Goal: Transaction & Acquisition: Purchase product/service

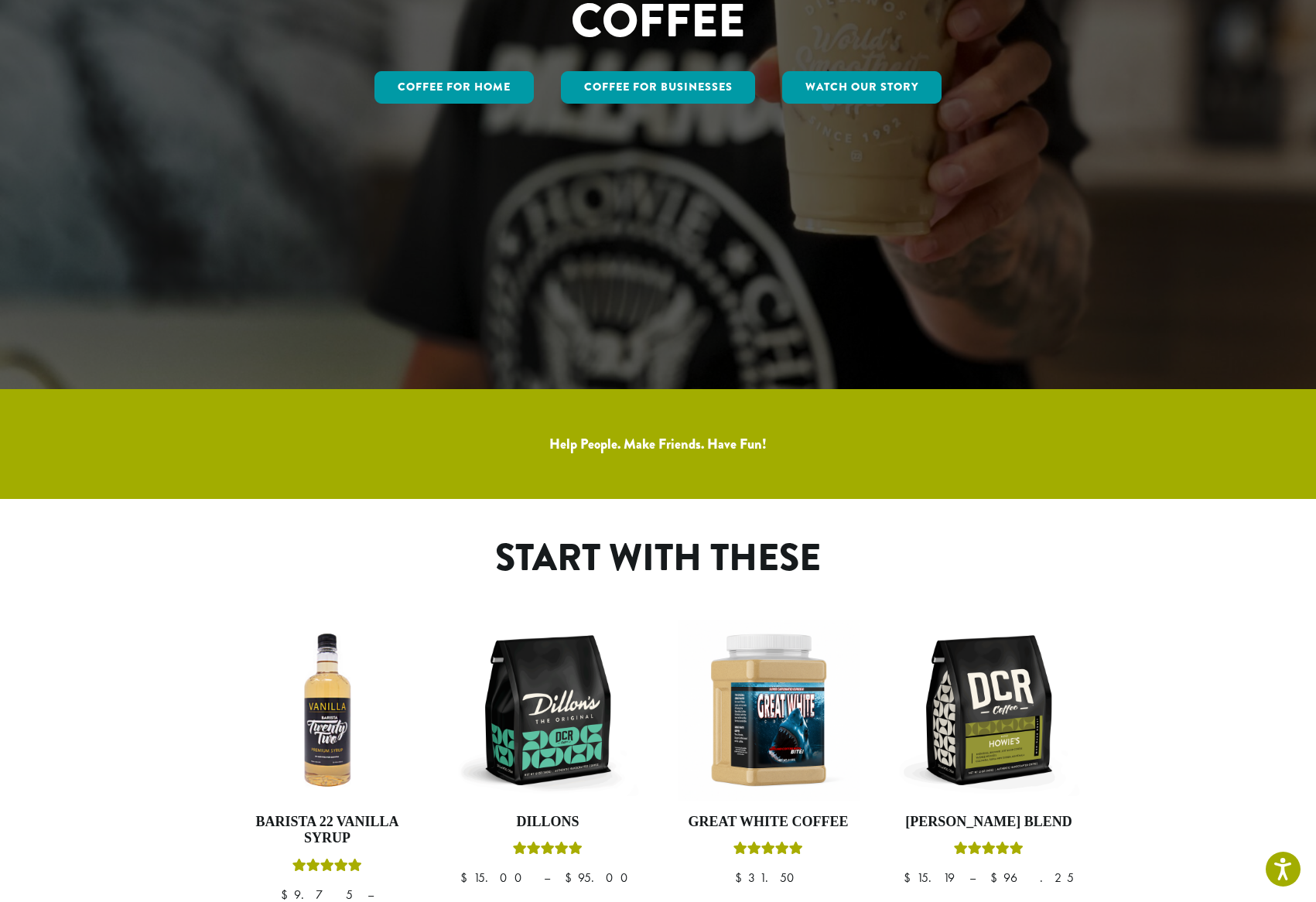
scroll to position [427, 0]
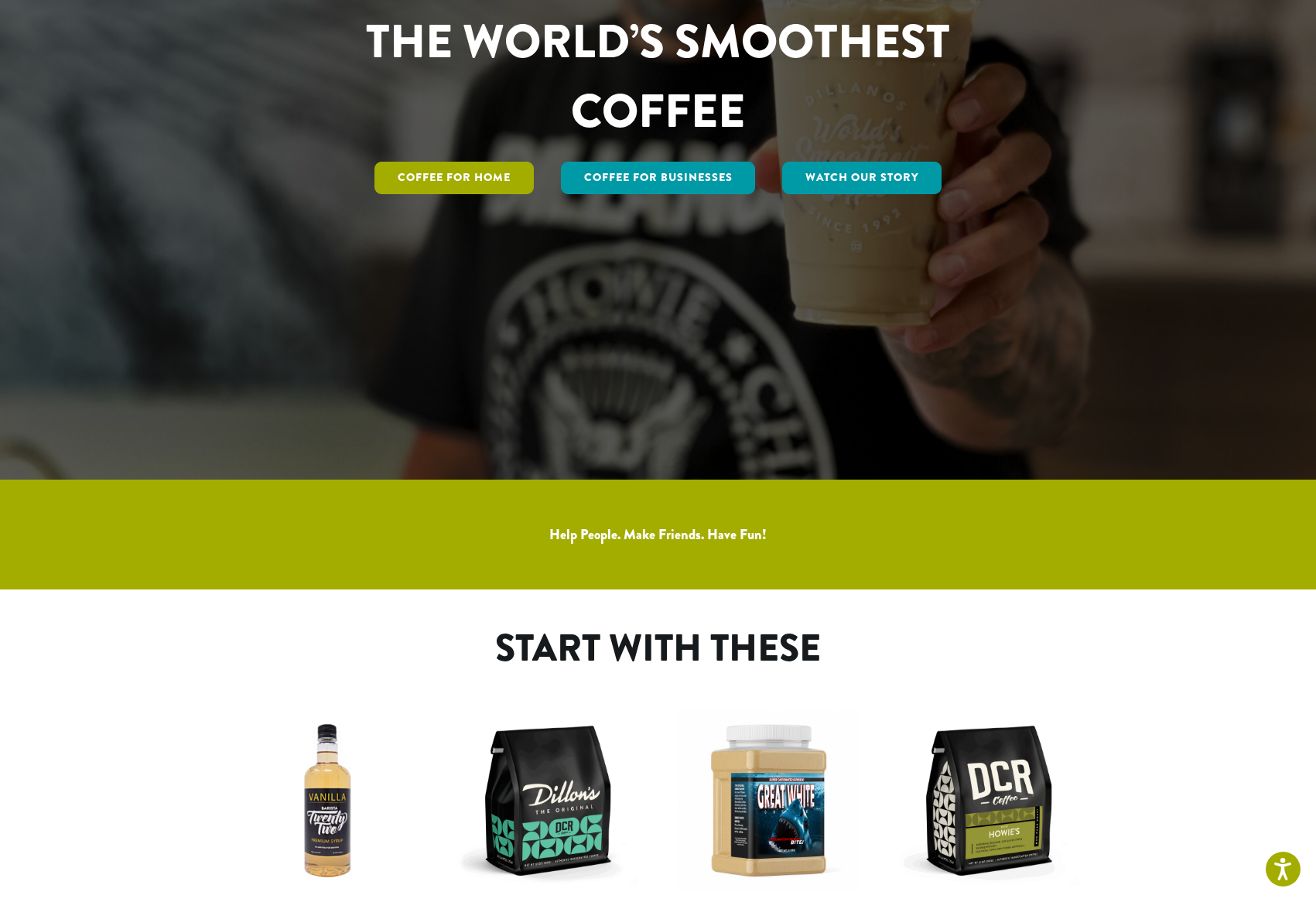
click at [493, 186] on link "Coffee for Home" at bounding box center [454, 177] width 160 height 33
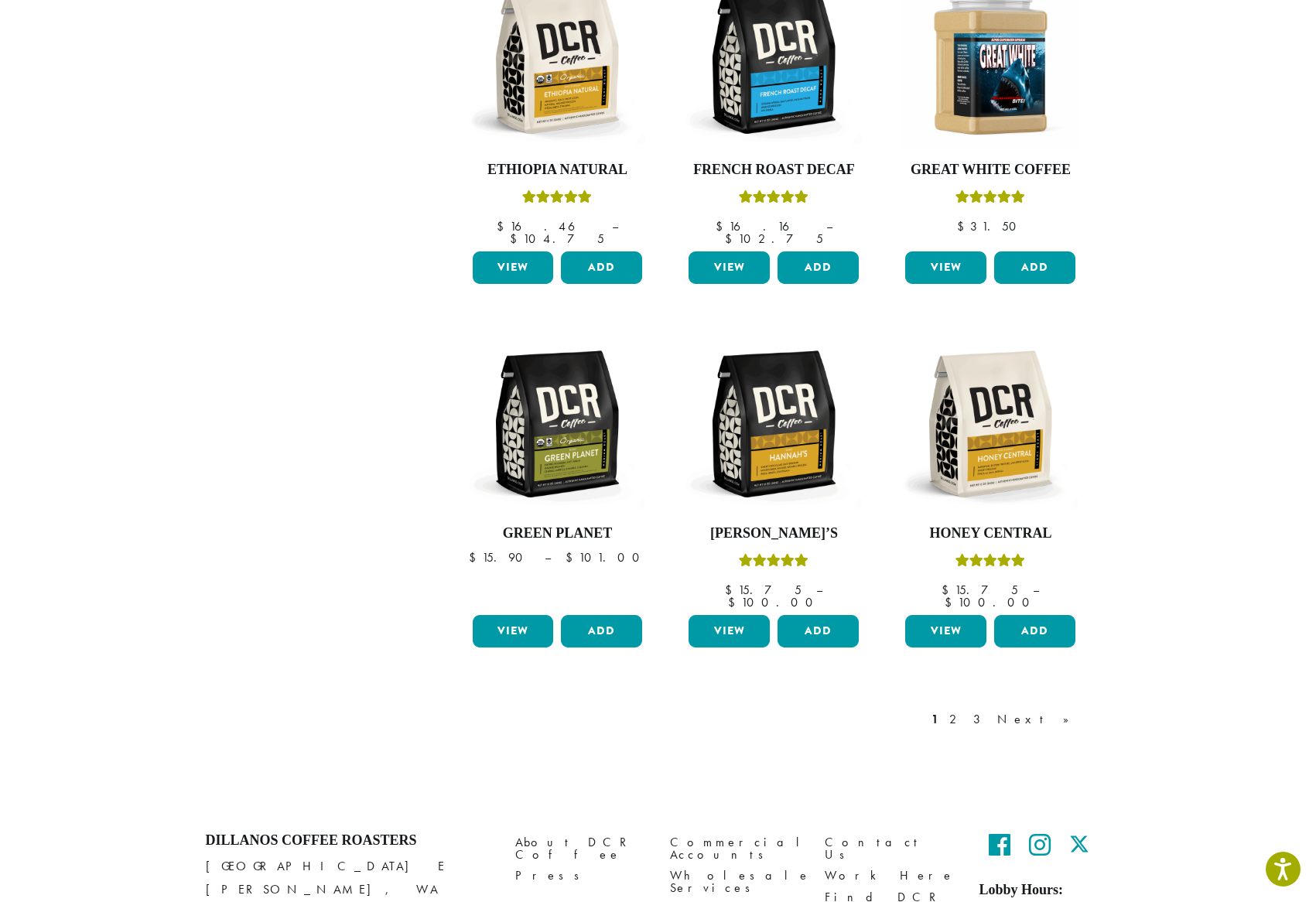
scroll to position [1079, 0]
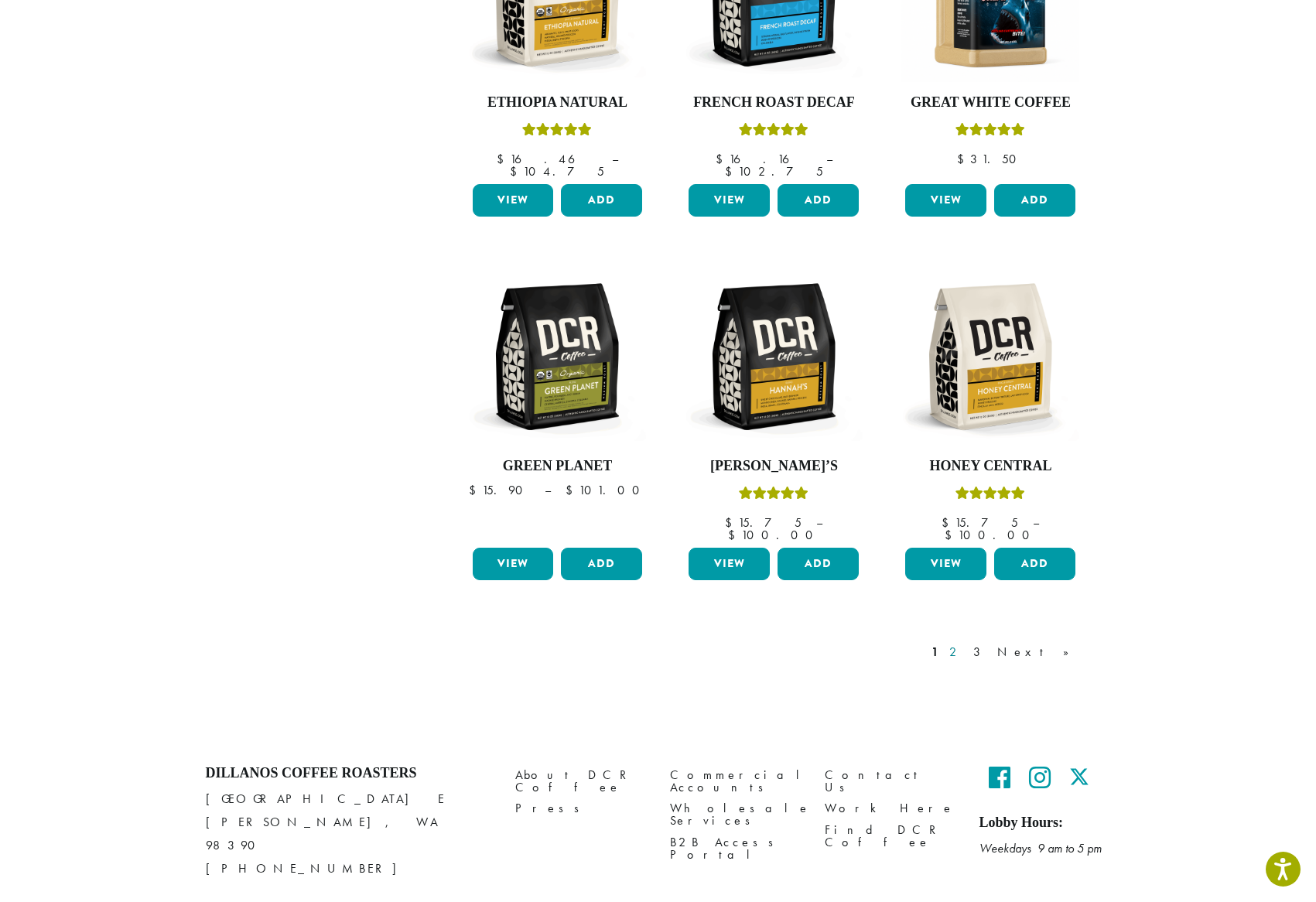
click at [965, 643] on link "2" at bounding box center [955, 652] width 19 height 19
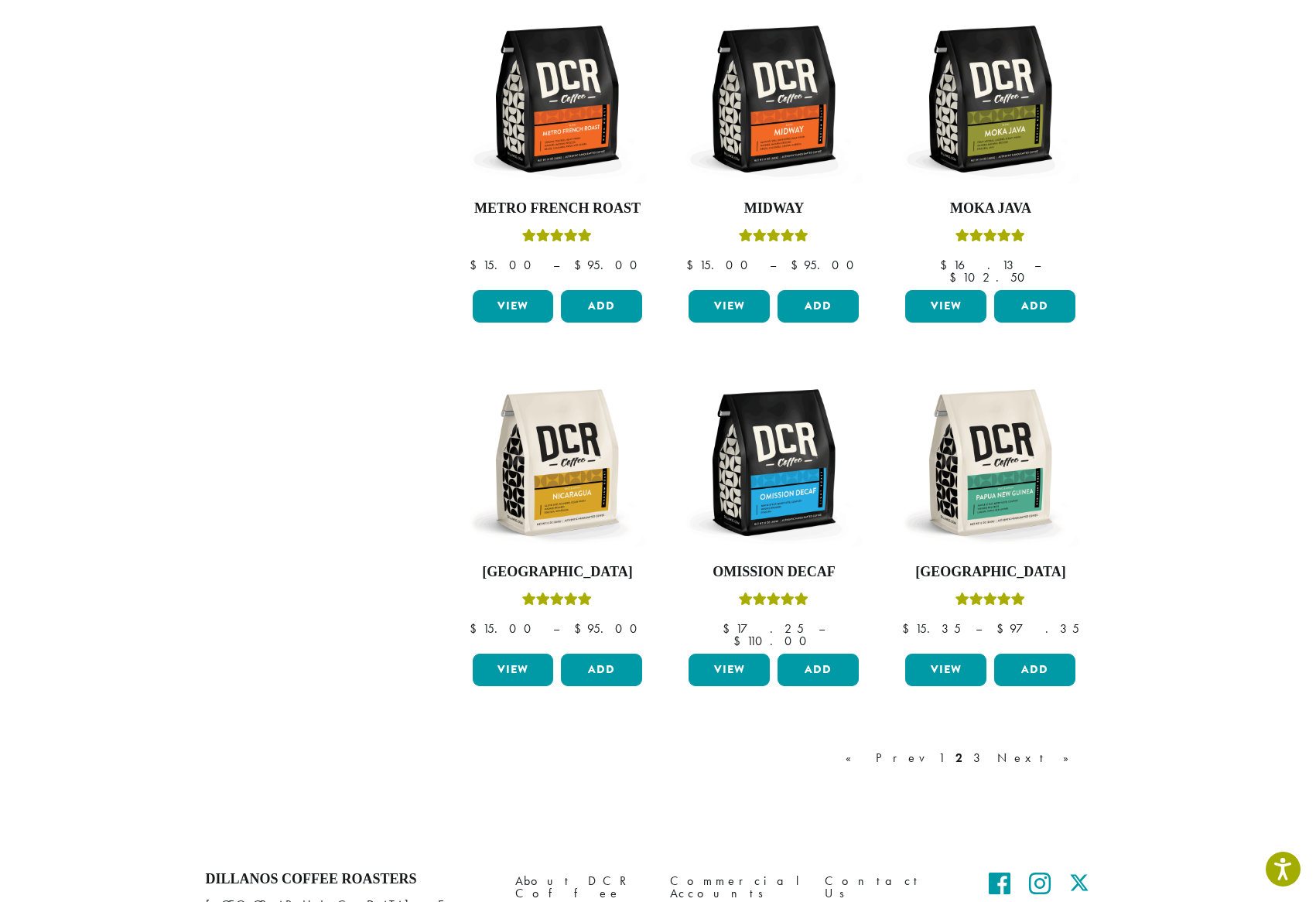
scroll to position [1024, 0]
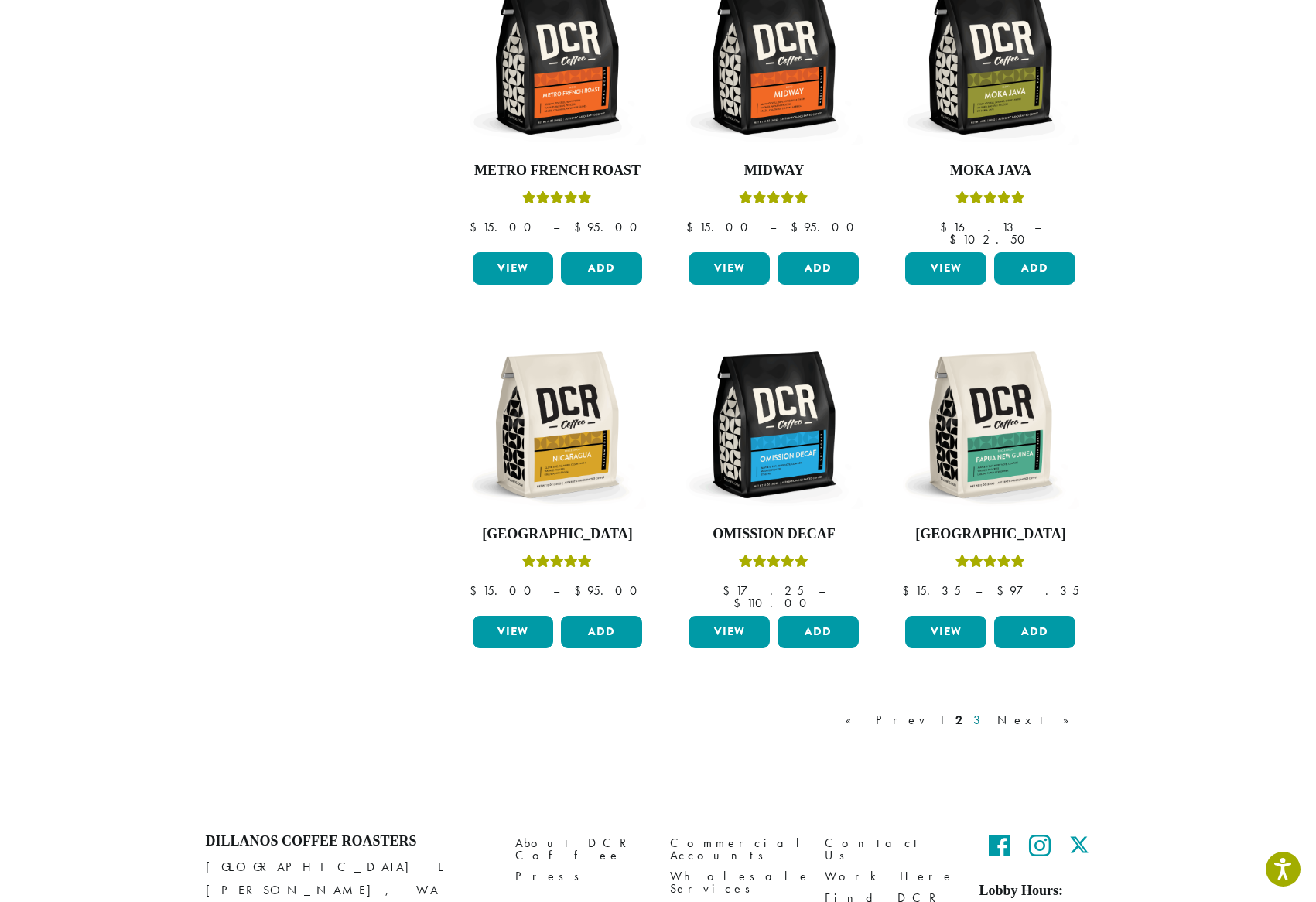
click at [989, 711] on link "3" at bounding box center [979, 719] width 19 height 19
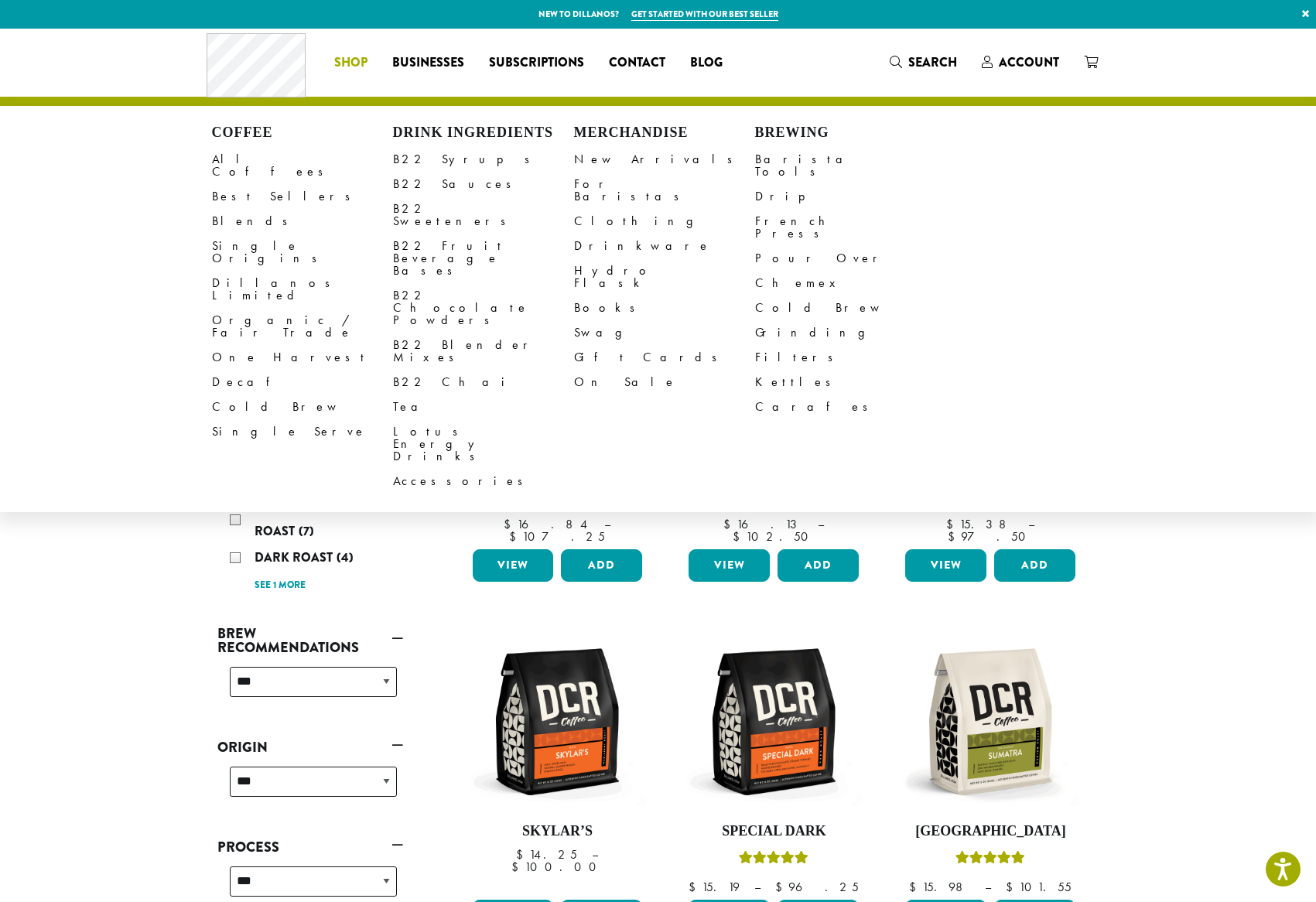
click at [343, 62] on span "Shop" at bounding box center [351, 63] width 33 height 19
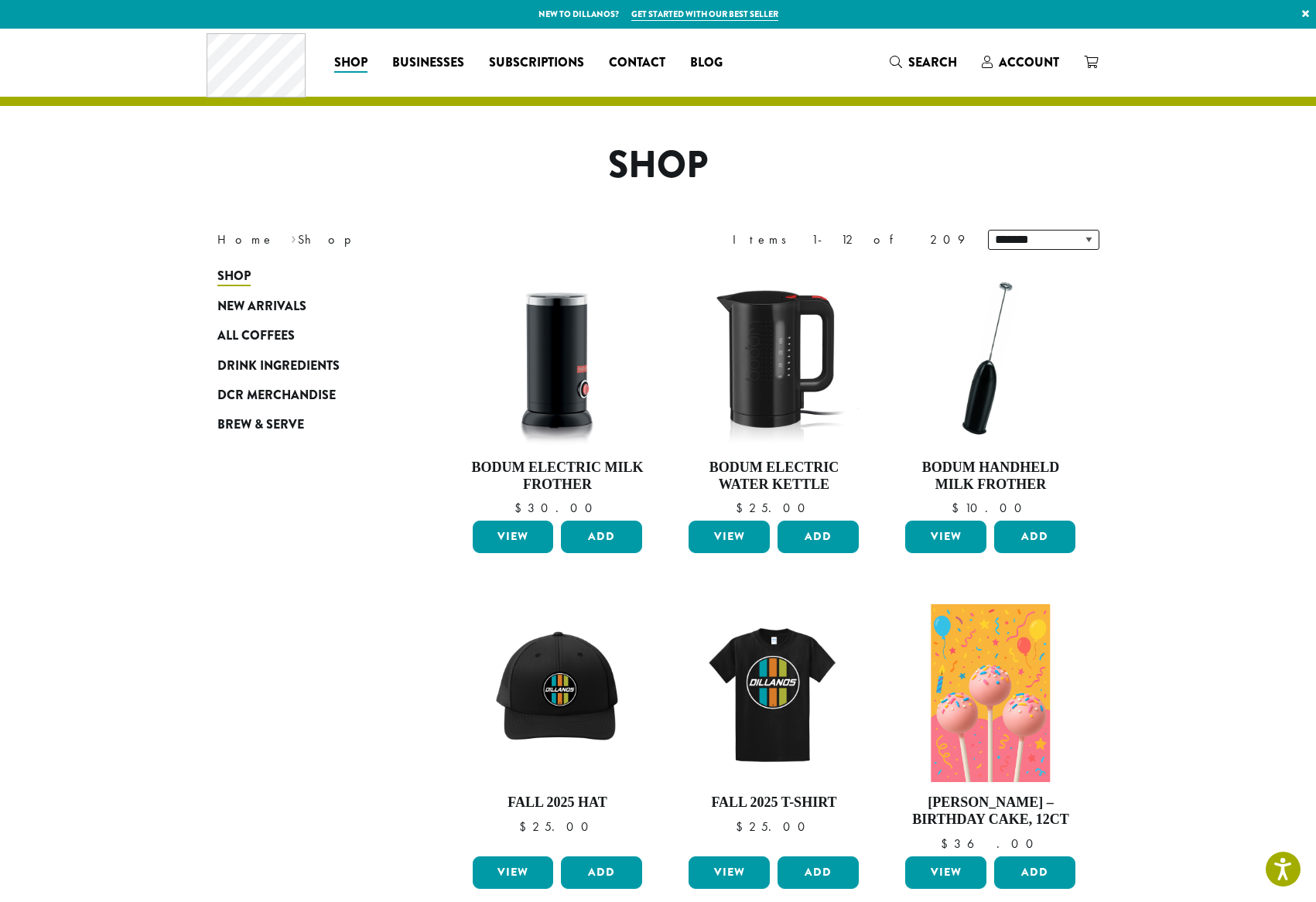
click at [1180, 563] on section "**********" at bounding box center [658, 874] width 1316 height 1691
